Goal: Task Accomplishment & Management: Complete application form

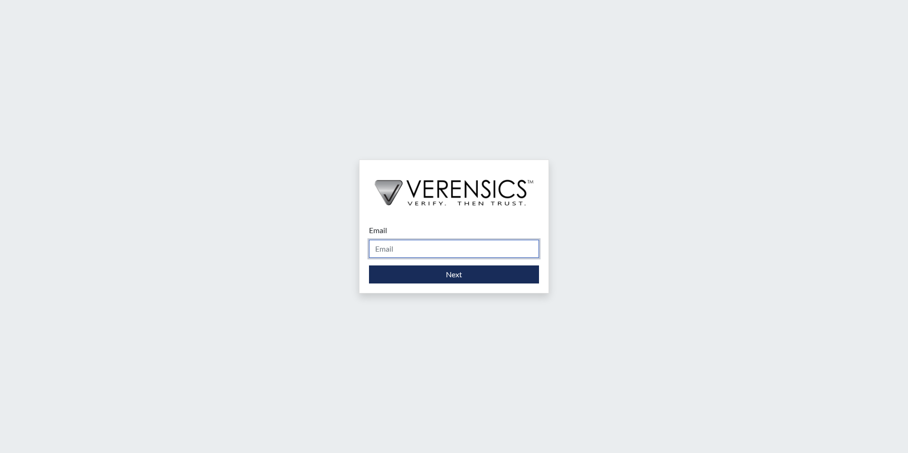
click at [412, 243] on input "Email" at bounding box center [454, 249] width 170 height 18
type input "[PERSON_NAME][EMAIL_ADDRESS][PERSON_NAME][DOMAIN_NAME]"
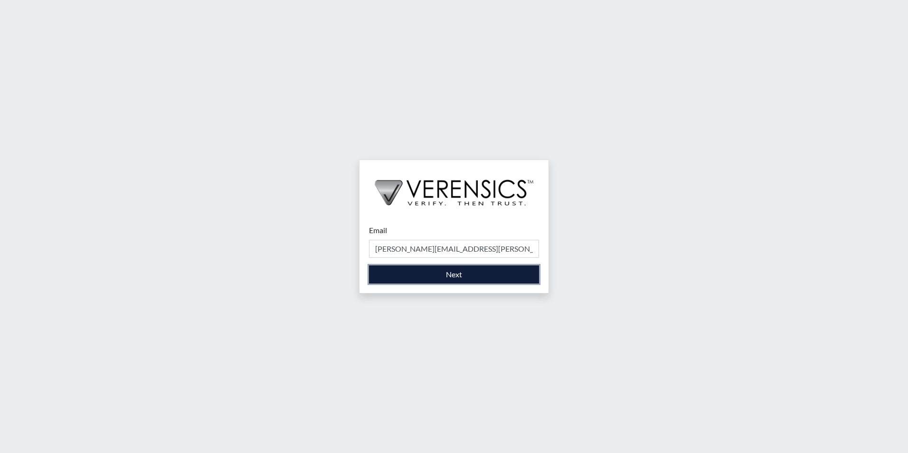
click at [427, 278] on button "Next" at bounding box center [454, 275] width 170 height 18
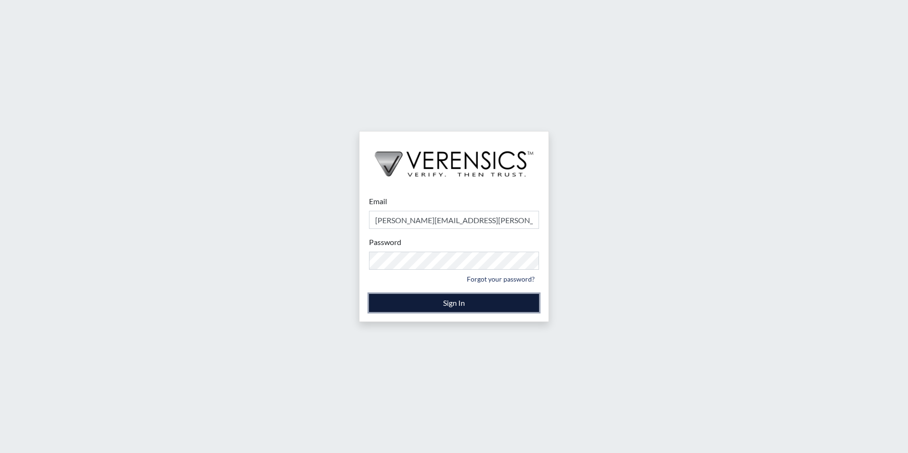
click at [493, 302] on button "Sign In" at bounding box center [454, 303] width 170 height 18
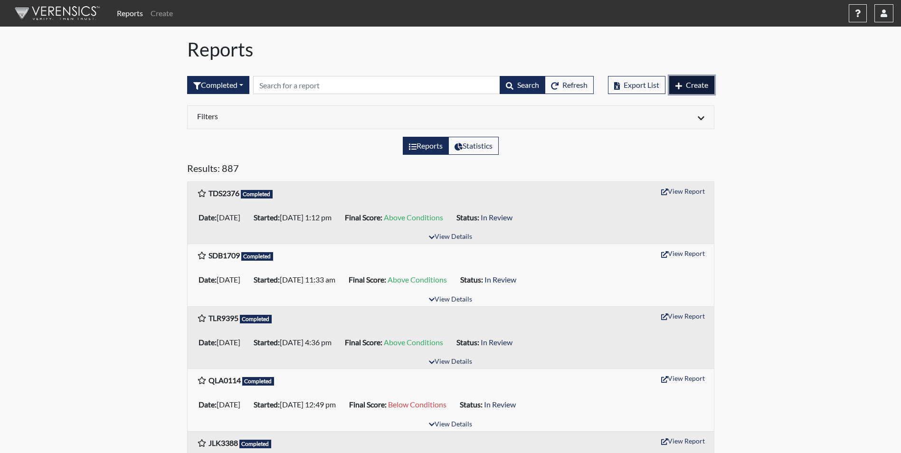
click at [691, 80] on span "Create" at bounding box center [697, 84] width 22 height 9
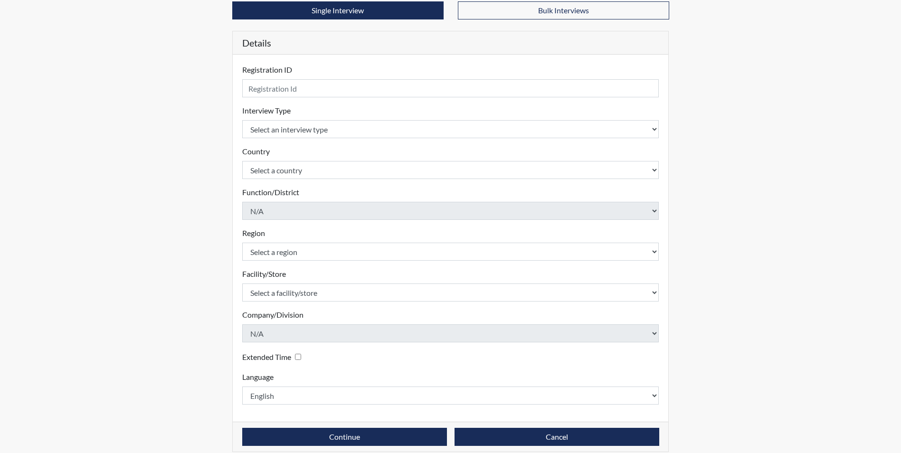
scroll to position [81, 0]
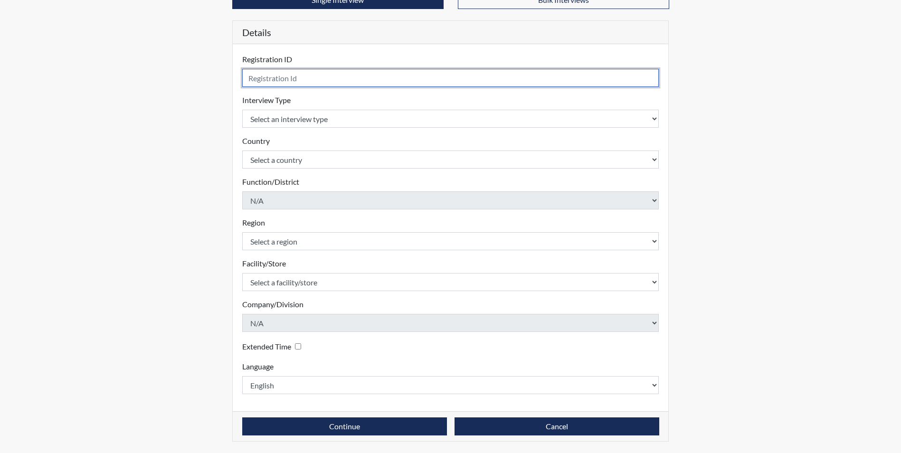
click at [358, 76] on input "text" at bounding box center [450, 78] width 417 height 18
type input "tr9395"
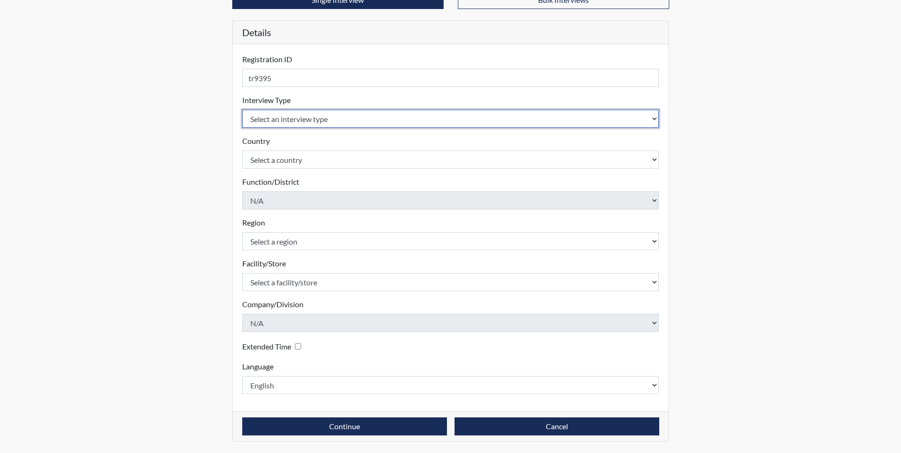
click at [344, 116] on select "Select an interview type Corrections Pre-Employment" at bounding box center [450, 119] width 417 height 18
select select "ff733e93-e1bf-11ea-9c9f-0eff0cf7eb8f"
click at [242, 110] on select "Select an interview type Corrections Pre-Employment" at bounding box center [450, 119] width 417 height 18
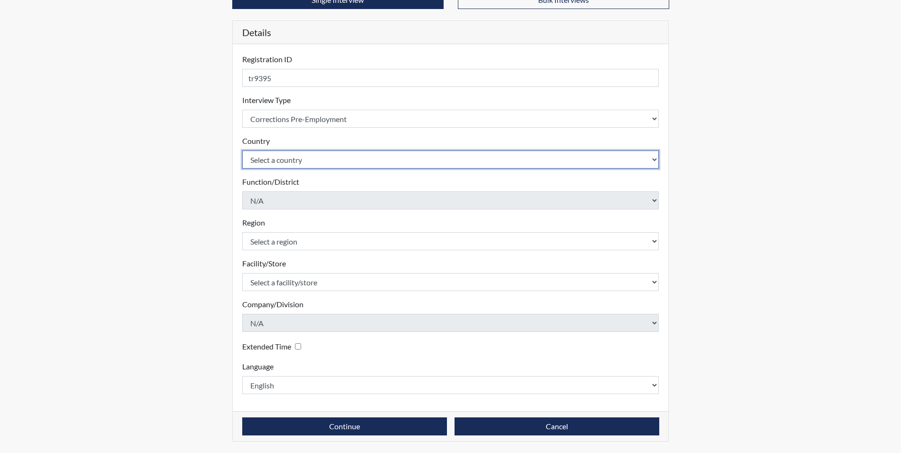
click at [317, 159] on select "Select a country [GEOGRAPHIC_DATA] [GEOGRAPHIC_DATA]" at bounding box center [450, 160] width 417 height 18
select select "united-states-of-[GEOGRAPHIC_DATA]"
click at [242, 151] on select "Select a country [GEOGRAPHIC_DATA] [GEOGRAPHIC_DATA]" at bounding box center [450, 160] width 417 height 18
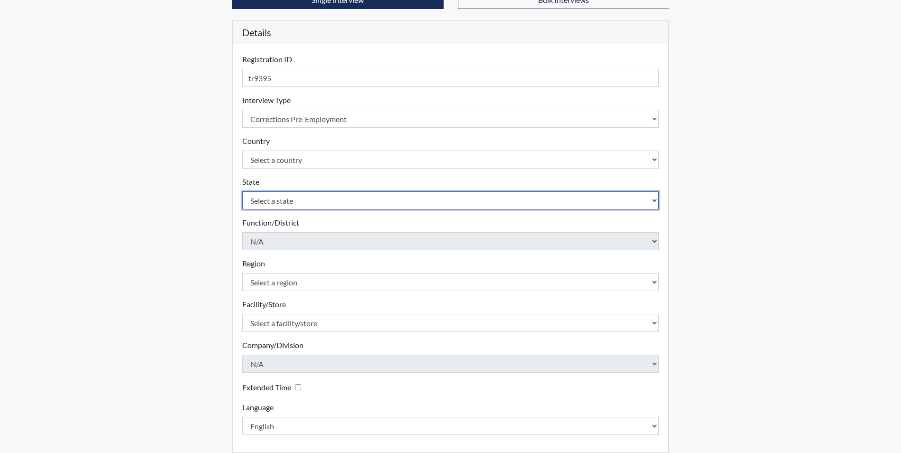
click at [330, 199] on select "Select a state [US_STATE] [US_STATE] [US_STATE] [US_STATE] [US_STATE] [US_STATE…" at bounding box center [450, 200] width 417 height 18
select select "GA"
click at [242, 191] on select "Select a state [US_STATE] [US_STATE] [US_STATE] [US_STATE] [US_STATE] [US_STATE…" at bounding box center [450, 200] width 417 height 18
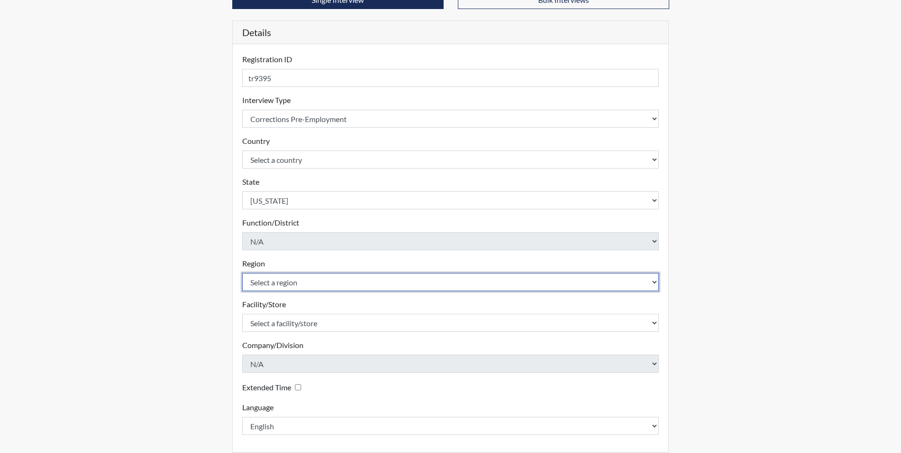
click at [308, 281] on select "Select a region [GEOGRAPHIC_DATA]" at bounding box center [450, 282] width 417 height 18
select select "51976826-f18e-4b67-8d3b-b0a0fa2f97ff"
click at [242, 273] on select "Select a region [GEOGRAPHIC_DATA]" at bounding box center [450, 282] width 417 height 18
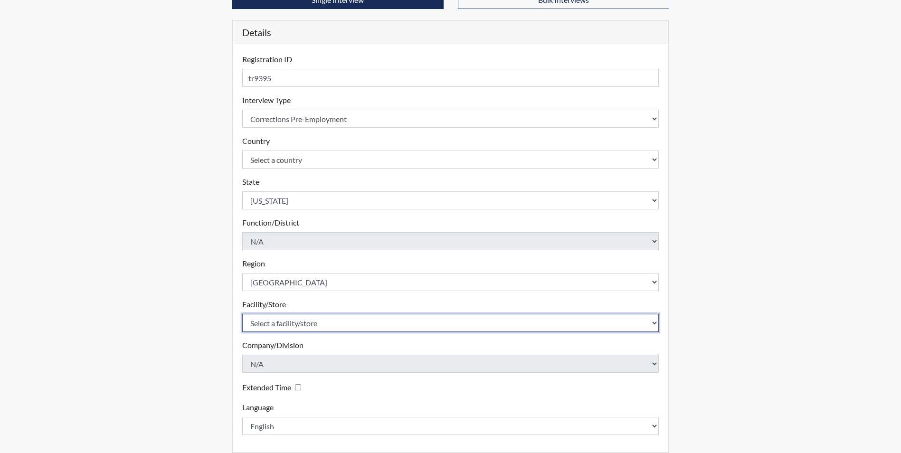
click at [286, 331] on select "Select a facility/store [PERSON_NAME] PDC Valdosta SP Valdosta TC" at bounding box center [450, 323] width 417 height 18
select select "96ac6cf4-fbd2-4878-b4f5-77d924e0624a"
click at [242, 314] on select "Select a facility/store [PERSON_NAME] PDC Valdosta SP Valdosta TC" at bounding box center [450, 323] width 417 height 18
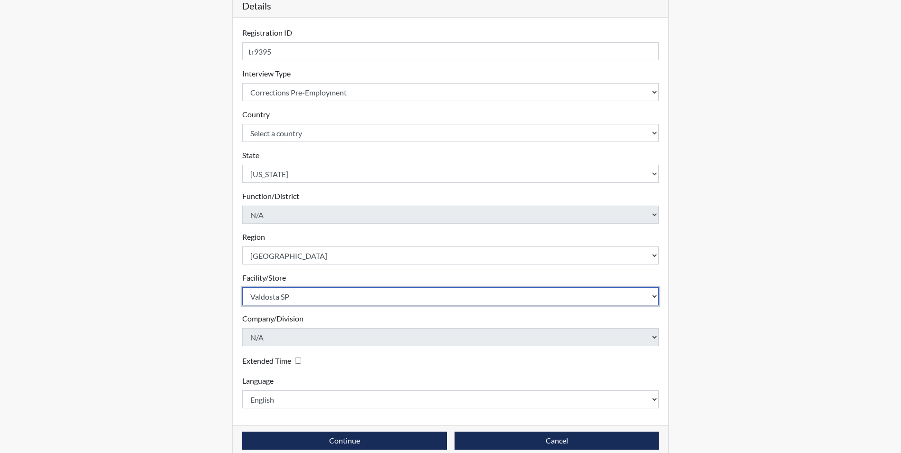
scroll to position [122, 0]
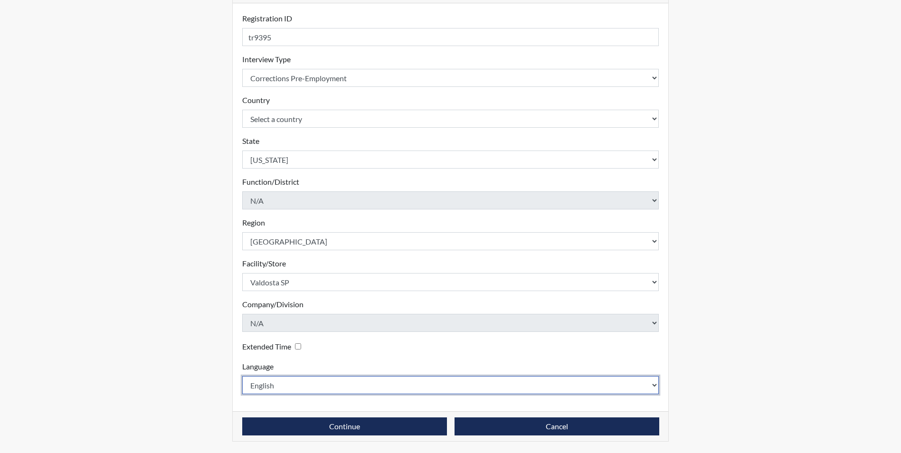
click at [310, 385] on select "English Spanish" at bounding box center [450, 385] width 417 height 18
click at [242, 376] on select "English Spanish" at bounding box center [450, 385] width 417 height 18
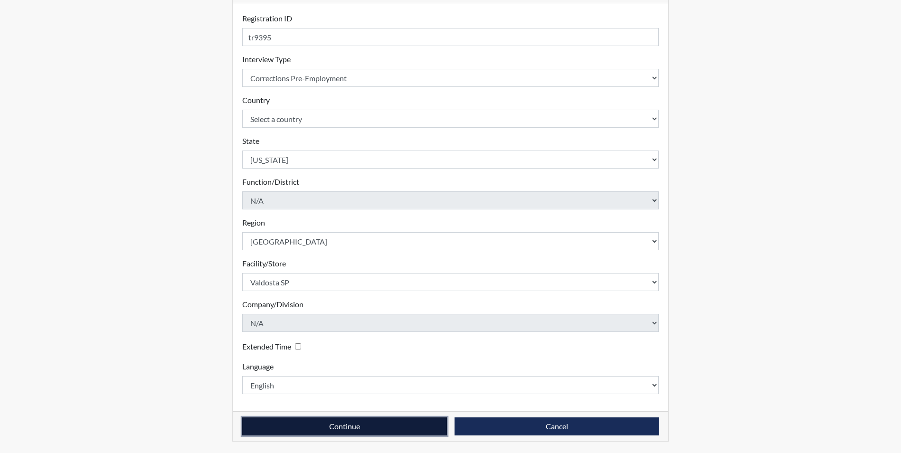
click at [374, 428] on button "Continue" at bounding box center [344, 426] width 205 height 18
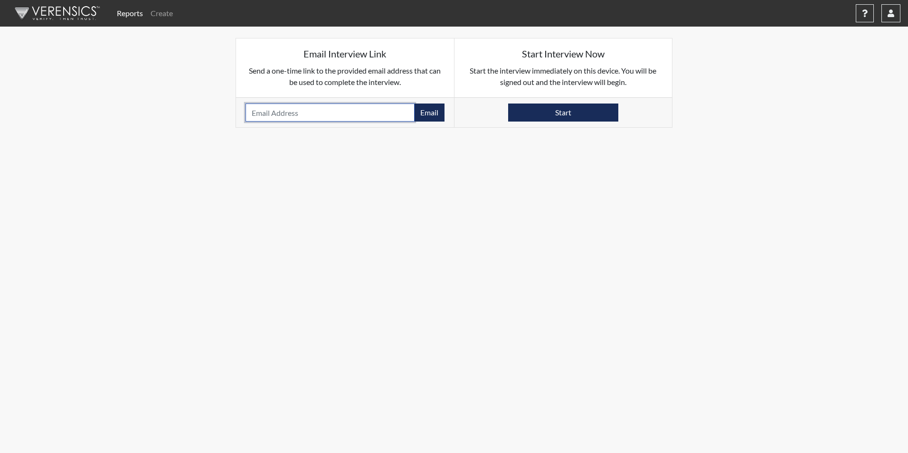
click at [298, 107] on input "email" at bounding box center [330, 113] width 169 height 18
type input "[PERSON_NAME][EMAIL_ADDRESS][DOMAIN_NAME]"
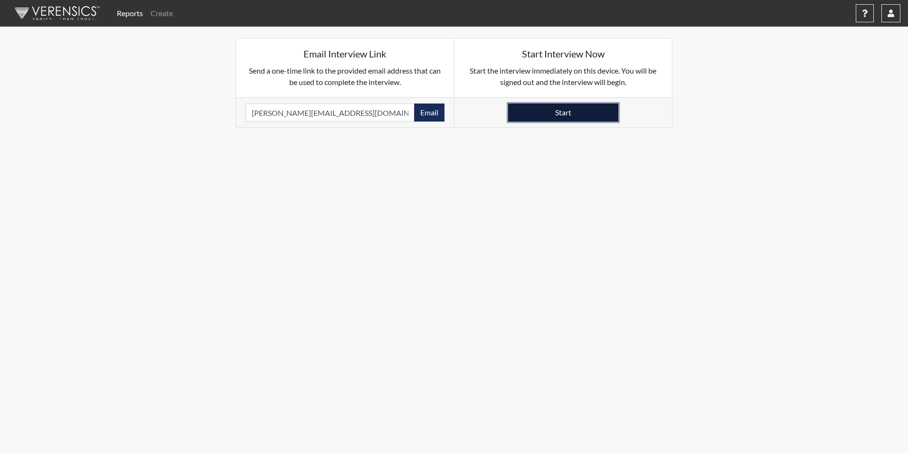
click at [555, 115] on button "Start" at bounding box center [563, 113] width 110 height 18
